Goal: Task Accomplishment & Management: Manage account settings

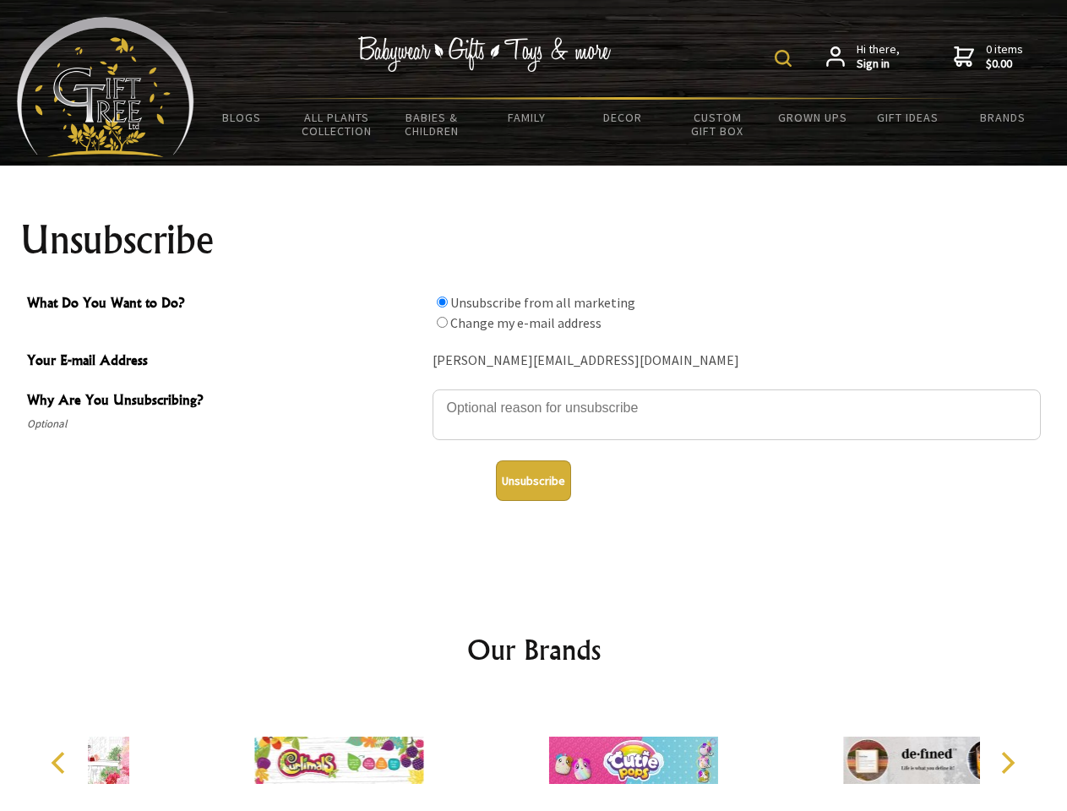
click at [786, 58] on img at bounding box center [783, 58] width 17 height 17
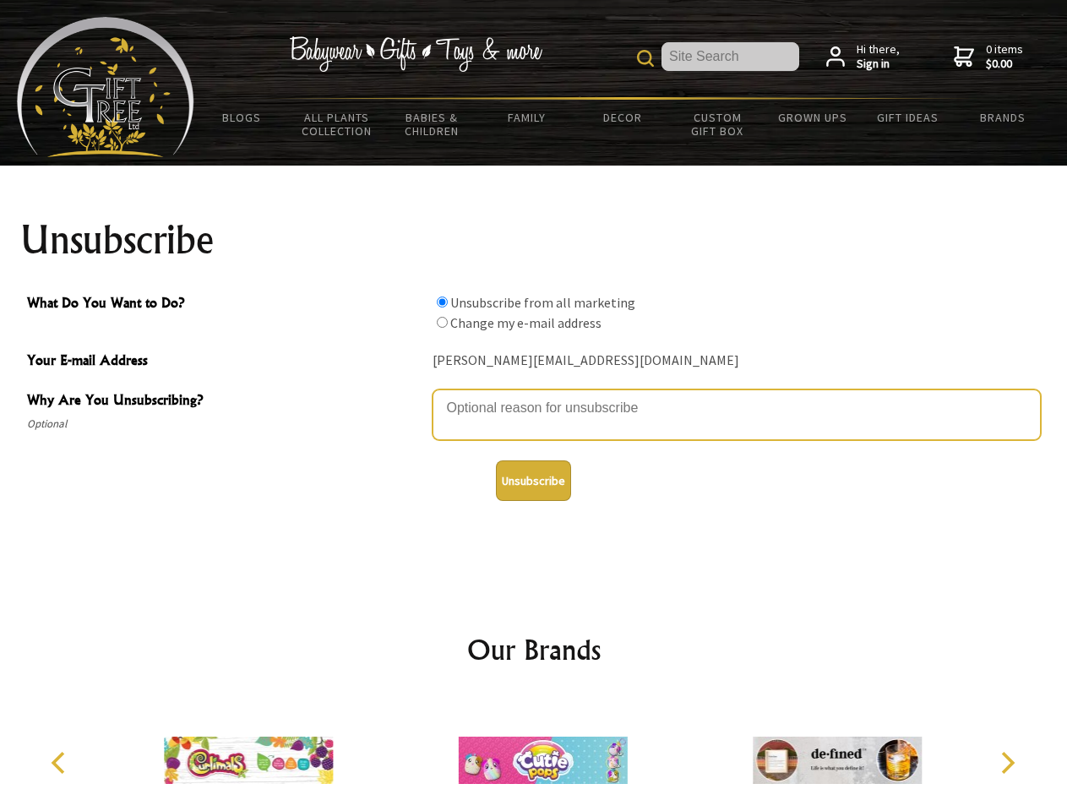
click at [534, 395] on textarea "Why Are You Unsubscribing?" at bounding box center [737, 415] width 608 height 51
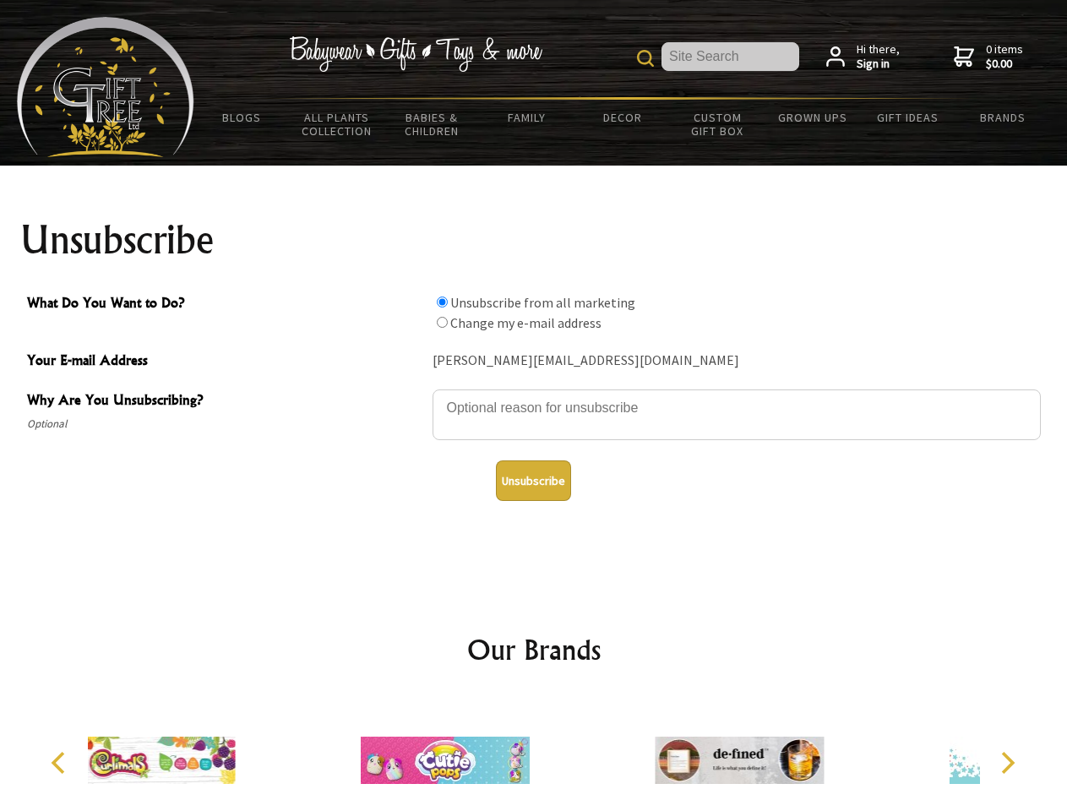
click at [442, 302] on input "What Do You Want to Do?" at bounding box center [442, 302] width 11 height 11
click at [442, 322] on input "What Do You Want to Do?" at bounding box center [442, 322] width 11 height 11
radio input "true"
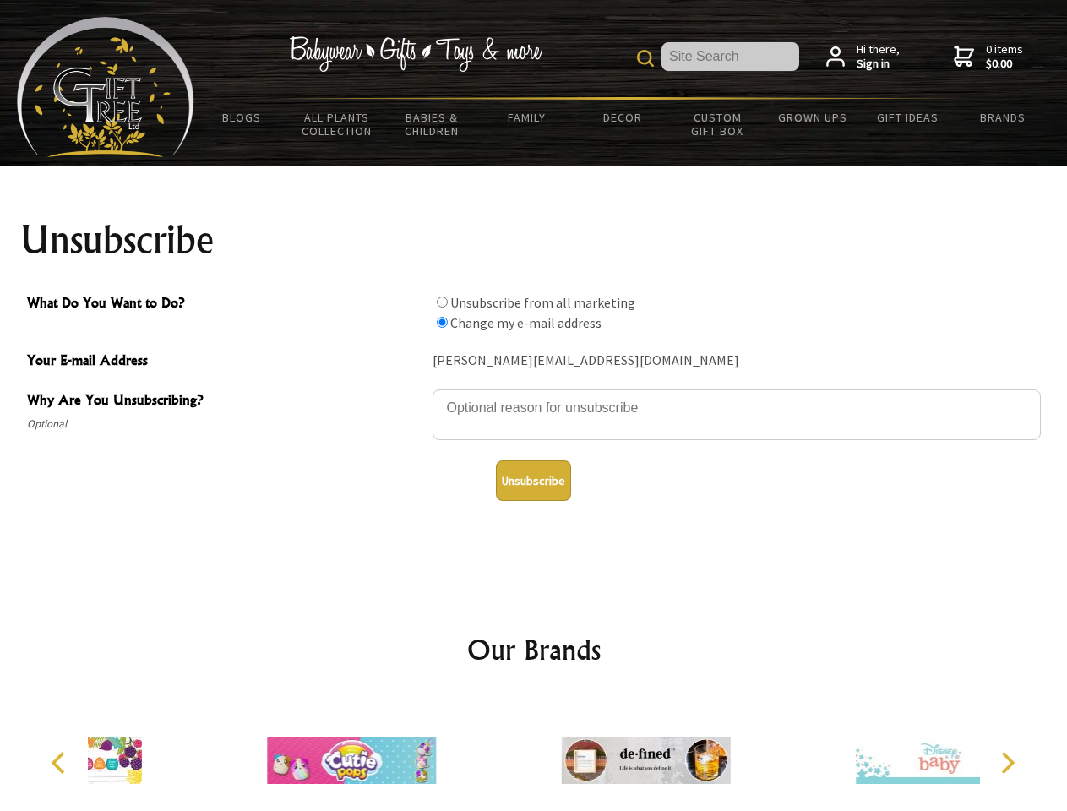
click at [533, 481] on button "Unsubscribe" at bounding box center [533, 481] width 75 height 41
click at [61, 763] on icon "Previous" at bounding box center [60, 763] width 22 height 22
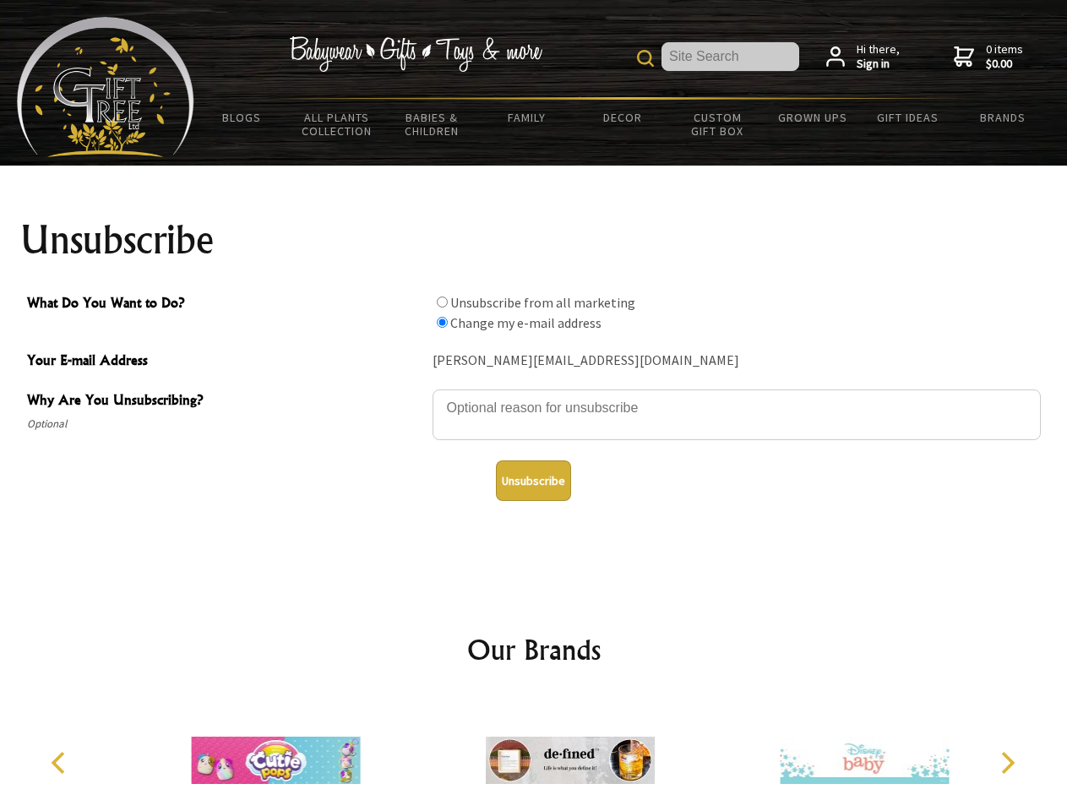
click at [1007, 763] on icon "Next" at bounding box center [1006, 763] width 22 height 22
